Goal: Transaction & Acquisition: Subscribe to service/newsletter

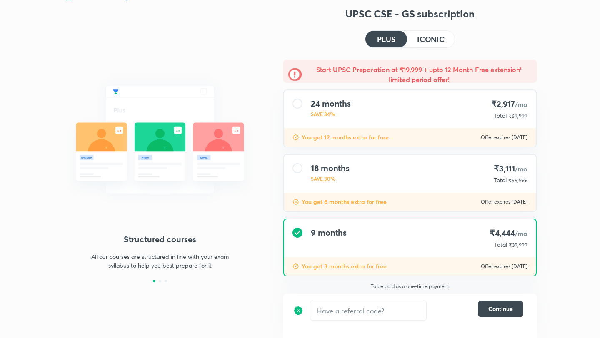
scroll to position [17, 0]
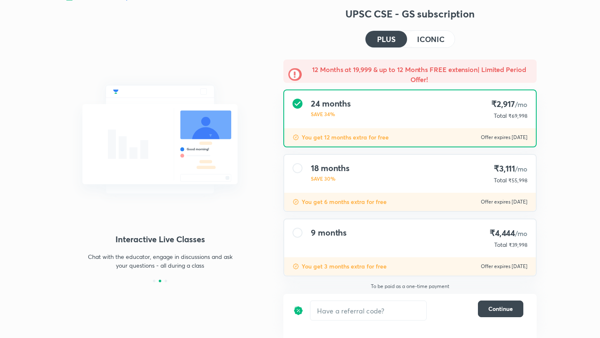
click at [316, 245] on div "9 months" at bounding box center [329, 238] width 36 height 21
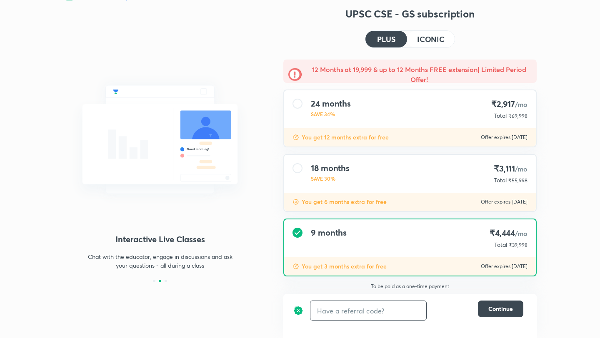
click at [349, 310] on input "text" at bounding box center [368, 311] width 116 height 20
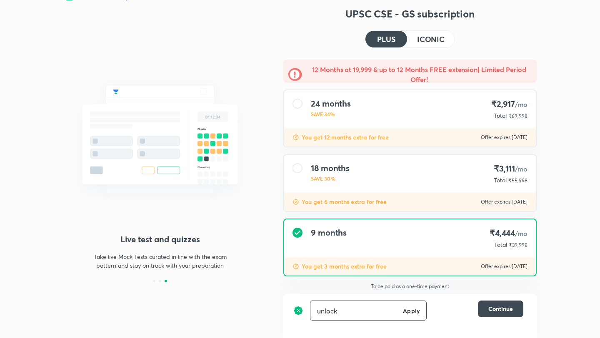
type input "unlock"
click at [409, 314] on h6 "Apply" at bounding box center [411, 310] width 17 height 9
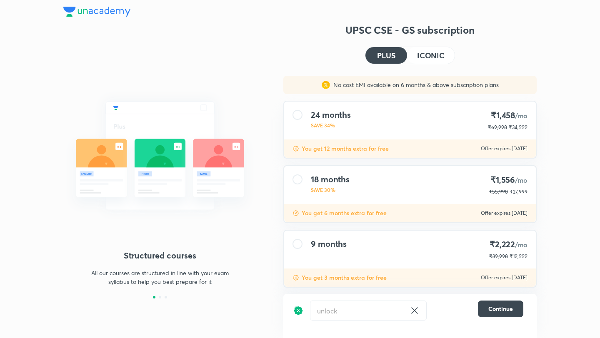
click at [325, 259] on div "9 months" at bounding box center [329, 249] width 36 height 21
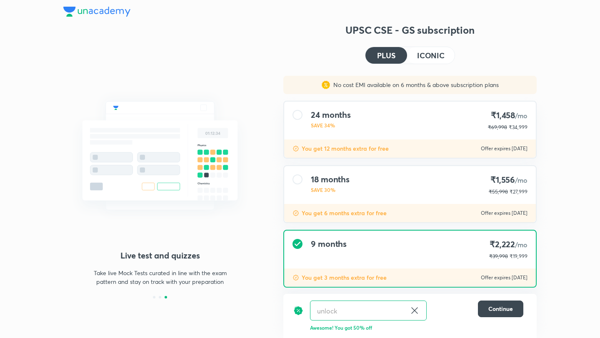
click at [414, 57] on button "ICONIC" at bounding box center [430, 55] width 47 height 17
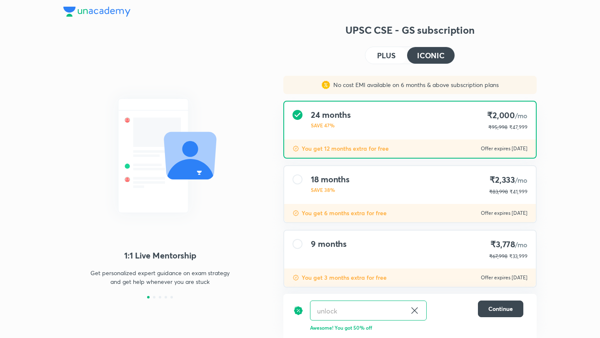
click at [385, 56] on h4 "PLUS" at bounding box center [386, 55] width 18 height 7
